Goal: Task Accomplishment & Management: Use online tool/utility

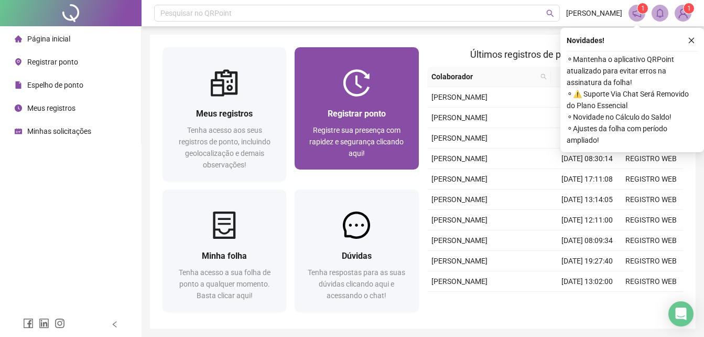
click at [349, 122] on div "Registrar ponto Registre sua presença com rapidez e segurança clicando aqui!" at bounding box center [356, 133] width 99 height 52
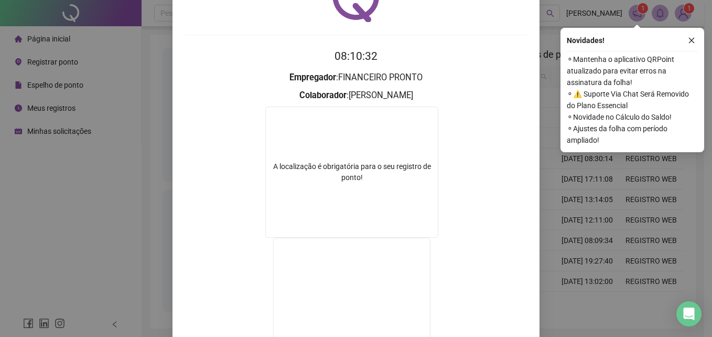
scroll to position [169, 0]
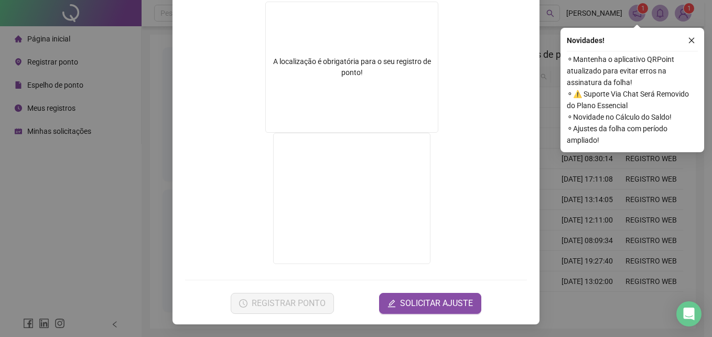
click at [555, 222] on div "Registro de ponto web 08:10:34 Empregador : FINANCEIRO PRONTO Colaborador : [PE…" at bounding box center [356, 168] width 712 height 337
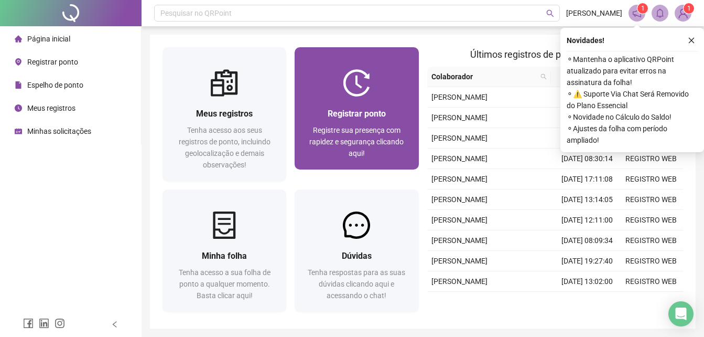
click at [396, 112] on div "Registrar ponto" at bounding box center [356, 113] width 99 height 13
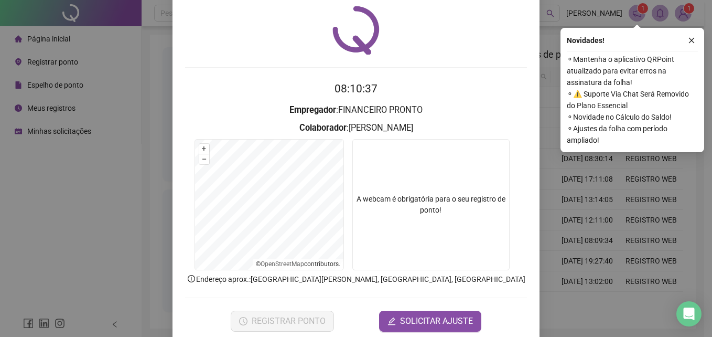
scroll to position [50, 0]
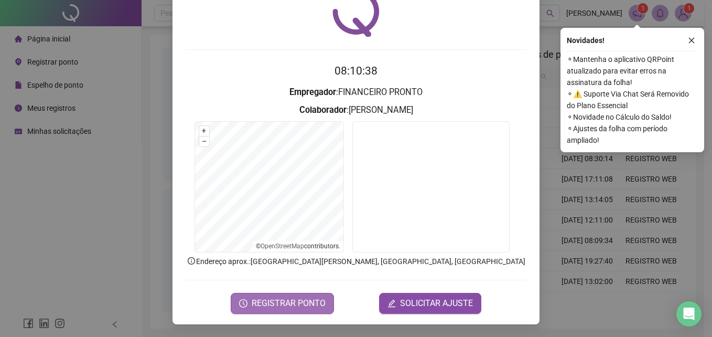
click at [300, 298] on span "REGISTRAR PONTO" at bounding box center [289, 303] width 74 height 13
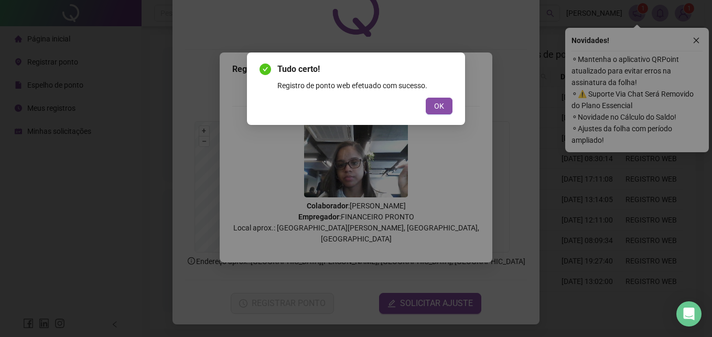
click at [50, 61] on div "Tudo certo! Registro de ponto web efetuado com sucesso. OK" at bounding box center [356, 168] width 712 height 337
click at [443, 104] on span "OK" at bounding box center [439, 106] width 10 height 12
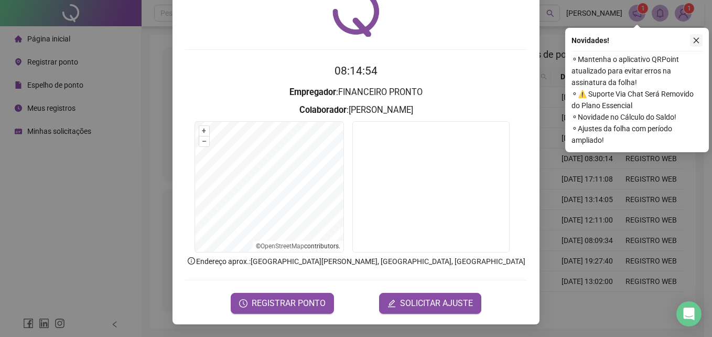
click at [694, 37] on icon "close" at bounding box center [695, 40] width 7 height 7
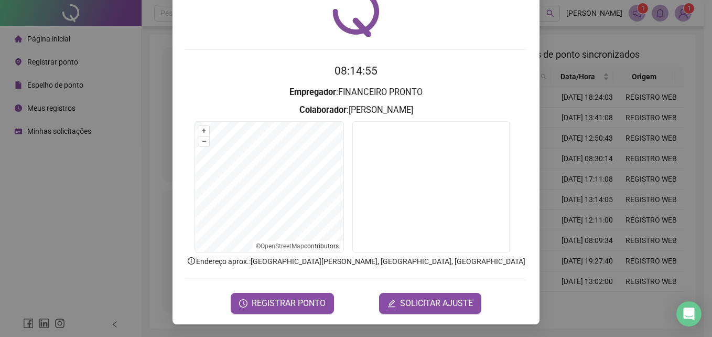
click at [608, 52] on div "Registro de ponto web 08:14:55 Empregador : FINANCEIRO PRONTO Colaborador : [PE…" at bounding box center [356, 168] width 712 height 337
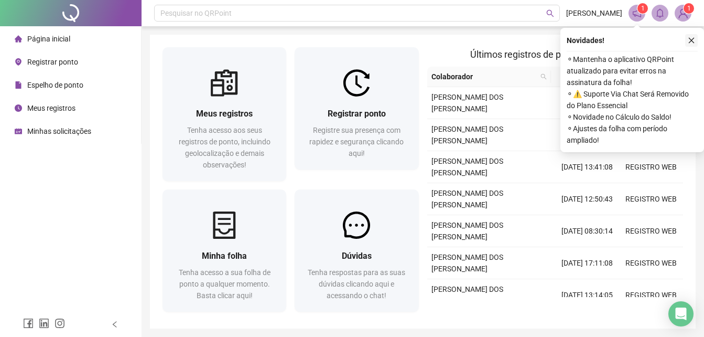
click at [690, 41] on icon "close" at bounding box center [692, 41] width 6 height 6
